Goal: Information Seeking & Learning: Find specific fact

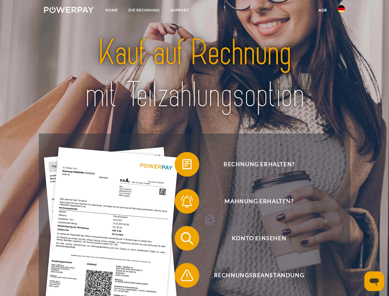
click at [69, 11] on img at bounding box center [69, 10] width 50 height 6
click at [341, 11] on img at bounding box center [340, 8] width 7 height 7
click at [322, 10] on link "agb" at bounding box center [322, 10] width 19 height 11
click at [182, 165] on span at bounding box center [177, 164] width 31 height 31
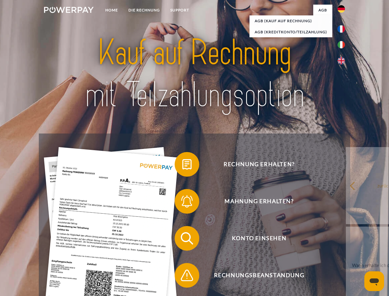
click at [182, 202] on span at bounding box center [177, 201] width 31 height 31
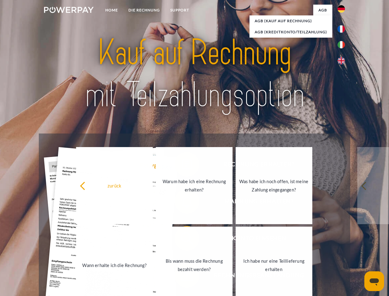
click at [182, 239] on link "Bis wann muss die Rechnung bezahlt werden?" at bounding box center [194, 264] width 77 height 77
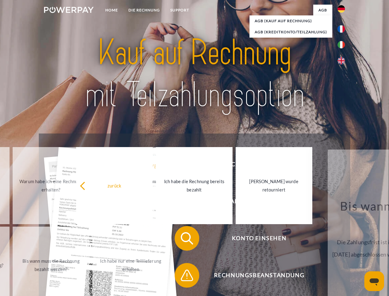
click at [182, 276] on span at bounding box center [177, 275] width 31 height 31
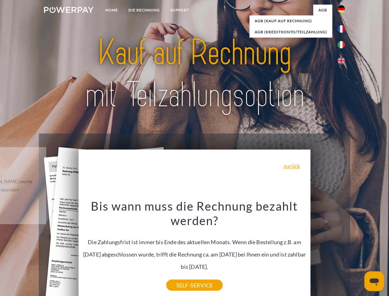
click at [374, 281] on icon "Messaging-Fenster öffnen" at bounding box center [373, 281] width 9 height 7
